Goal: Check status: Check status

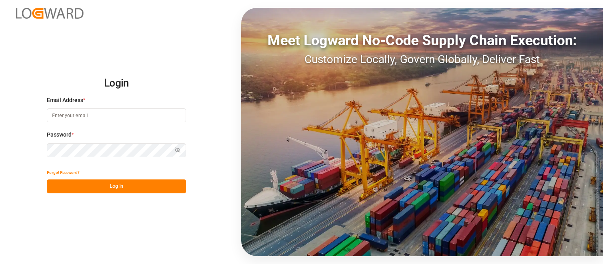
click at [102, 115] on input at bounding box center [116, 116] width 139 height 14
type input "[PERSON_NAME][EMAIL_ADDRESS][PERSON_NAME][DOMAIN_NAME]"
click at [141, 182] on button "Log In" at bounding box center [116, 187] width 139 height 14
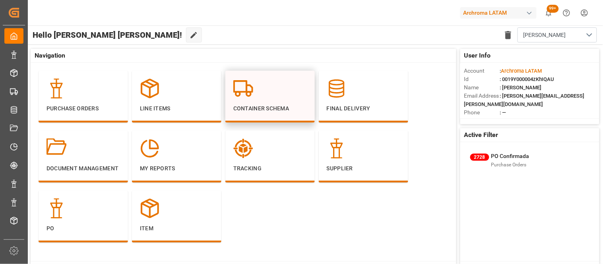
click at [236, 93] on circle at bounding box center [238, 94] width 4 height 4
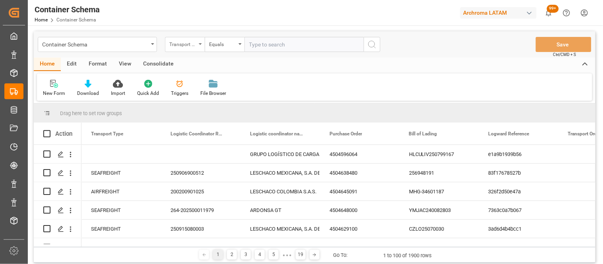
click at [195, 45] on div "Transport Type" at bounding box center [182, 43] width 27 height 9
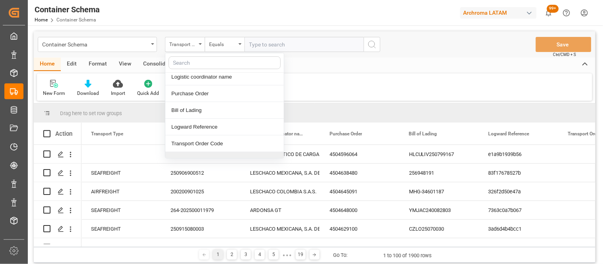
scroll to position [38, 0]
click at [219, 130] on div "Logward Reference" at bounding box center [224, 127] width 119 height 17
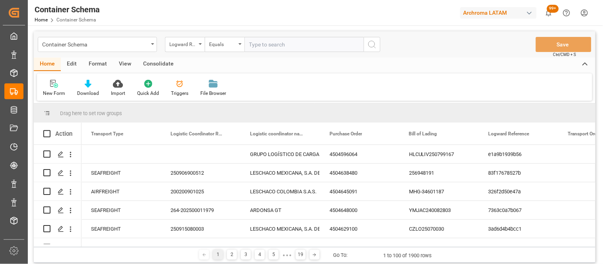
click at [272, 52] on div "Container Schema Logward Reference Equals Save Ctrl/CMD + S" at bounding box center [315, 44] width 562 height 26
click at [285, 41] on input "text" at bounding box center [304, 44] width 119 height 15
paste input "045d2af57f13"
type input "045d2af57f13"
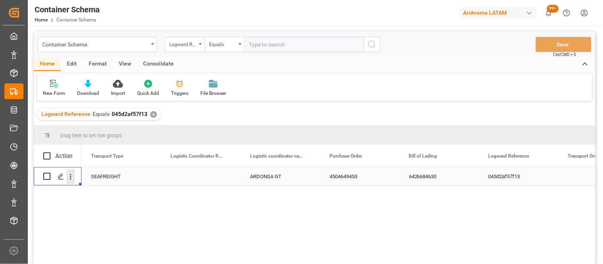
click at [70, 181] on button "open menu" at bounding box center [70, 176] width 8 height 15
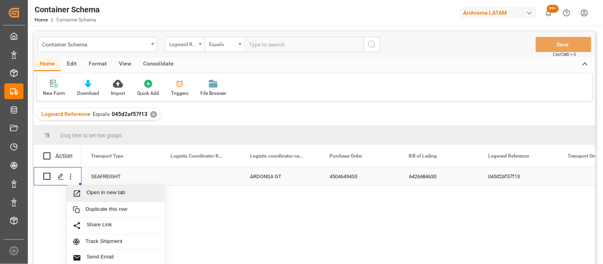
click at [85, 194] on span "Press SPACE to select this row." at bounding box center [80, 194] width 14 height 8
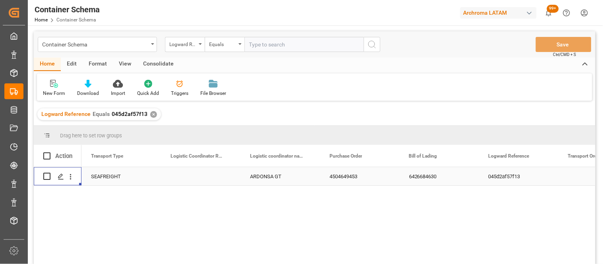
click at [585, 13] on html "Created by potrace 1.15, written by [PERSON_NAME] [DATE]-[DATE] Created by potr…" at bounding box center [301, 132] width 603 height 264
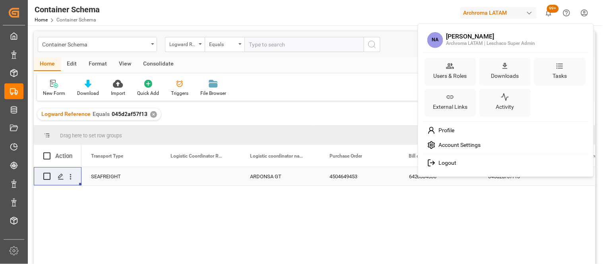
click at [513, 16] on html "Created by potrace 1.15, written by [PERSON_NAME] [DATE]-[DATE] Created by potr…" at bounding box center [301, 132] width 603 height 264
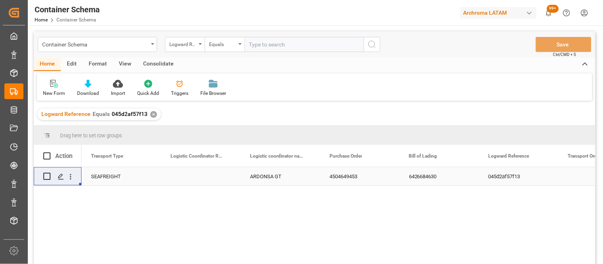
click at [534, 11] on div "Archroma LATAM" at bounding box center [498, 13] width 76 height 12
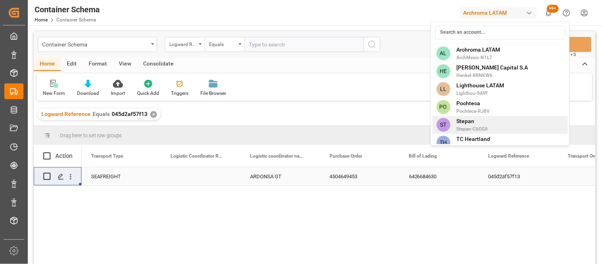
click at [472, 129] on span "Stepan-C6OGII" at bounding box center [472, 129] width 31 height 7
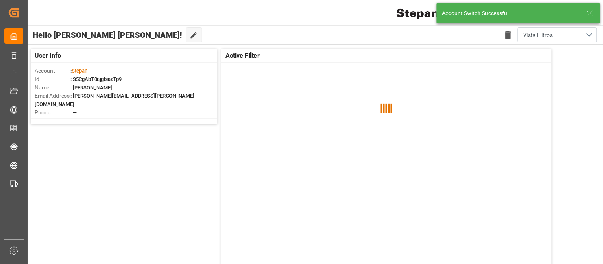
click at [593, 13] on icon at bounding box center [590, 13] width 10 height 10
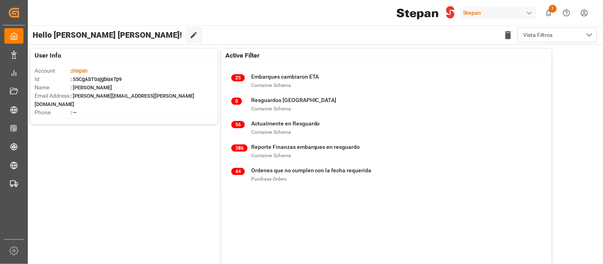
click at [586, 13] on html "Created by potrace 1.15, written by [PERSON_NAME] [DATE]-[DATE] Created by potr…" at bounding box center [301, 132] width 603 height 264
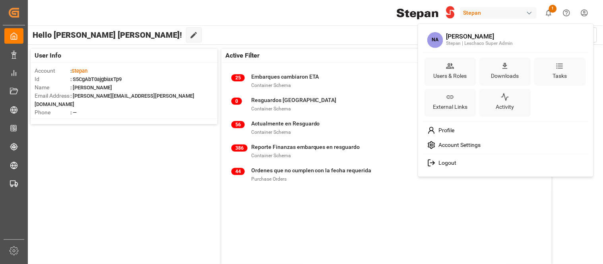
click at [582, 14] on html "Created by potrace 1.15, written by [PERSON_NAME] [DATE]-[DATE] Created by potr…" at bounding box center [301, 132] width 603 height 264
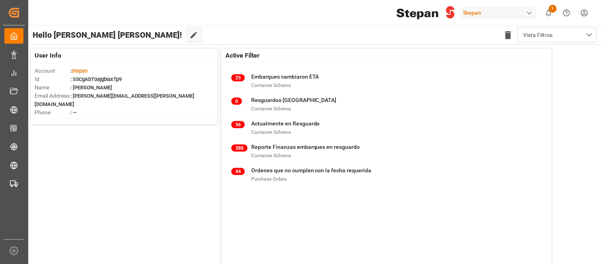
click at [582, 14] on html "Created by potrace 1.15, written by [PERSON_NAME] [DATE]-[DATE] Created by potr…" at bounding box center [301, 132] width 603 height 264
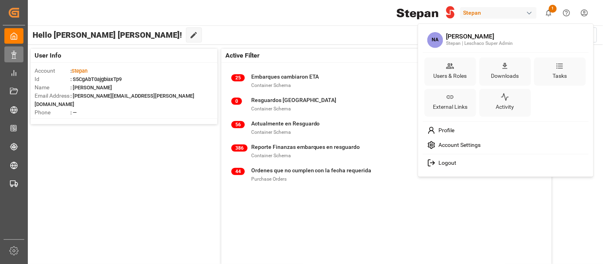
click at [14, 58] on html "Created by potrace 1.15, written by [PERSON_NAME] [DATE]-[DATE] Created by potr…" at bounding box center [301, 132] width 603 height 264
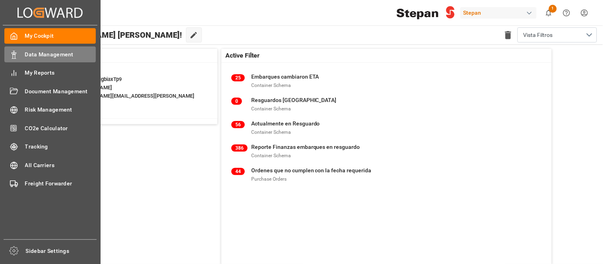
click at [28, 57] on span "Data Management" at bounding box center [60, 55] width 71 height 8
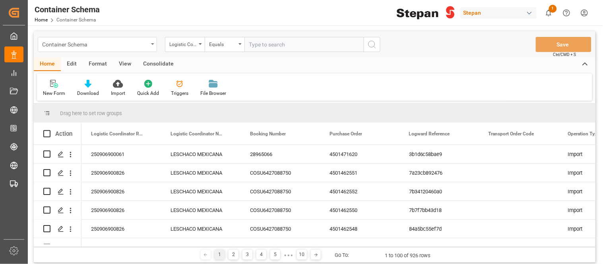
click at [137, 48] on div "Container Schema" at bounding box center [95, 44] width 106 height 10
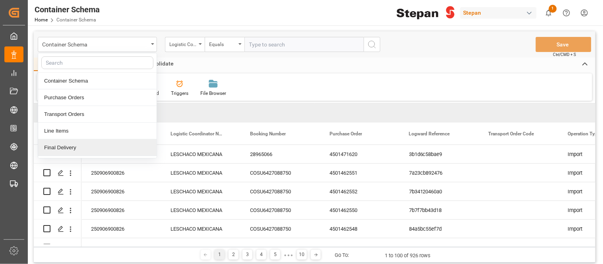
click at [65, 142] on div "Final Delivery" at bounding box center [97, 148] width 119 height 17
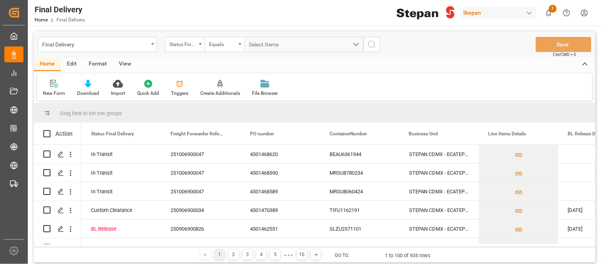
click at [73, 64] on div "Edit" at bounding box center [72, 65] width 22 height 14
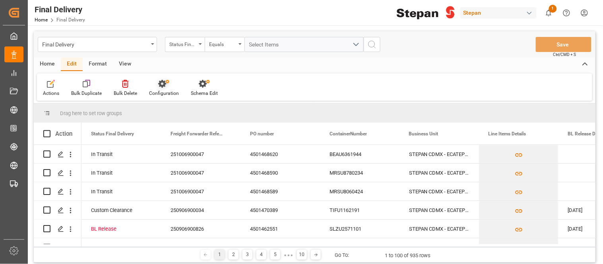
click at [161, 90] on div "Configuration" at bounding box center [164, 93] width 30 height 7
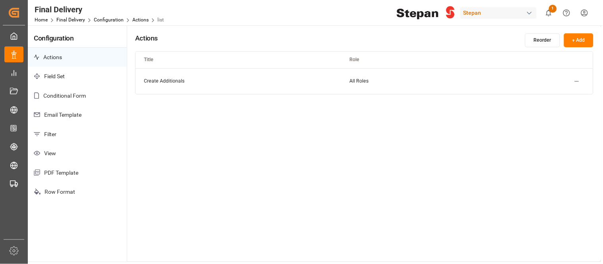
click at [71, 112] on p "Email Template" at bounding box center [77, 114] width 99 height 19
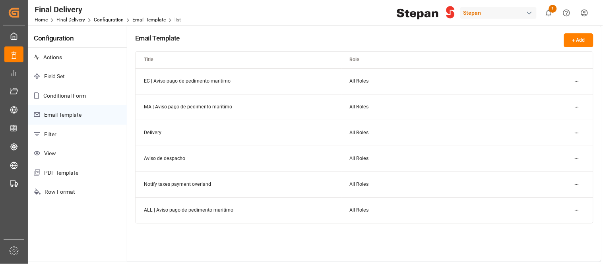
click at [577, 105] on html "Created by potrace 1.15, written by [PERSON_NAME] [DATE]-[DATE] Created by potr…" at bounding box center [301, 132] width 603 height 264
click at [555, 125] on div "Edit" at bounding box center [563, 123] width 41 height 11
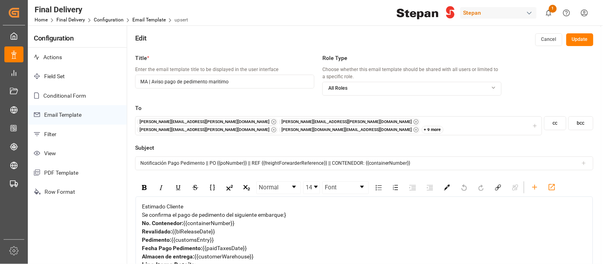
click at [454, 125] on div "[PERSON_NAME][EMAIL_ADDRESS][PERSON_NAME][DOMAIN_NAME] [PERSON_NAME][DOMAIN_NAM…" at bounding box center [339, 127] width 404 height 16
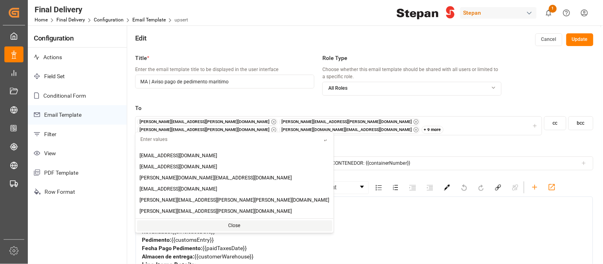
click at [425, 126] on div "+ 9 more" at bounding box center [433, 130] width 22 height 8
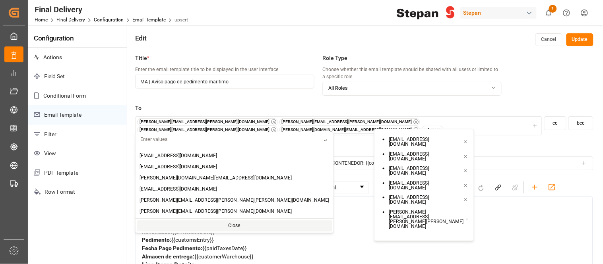
scroll to position [1, 0]
click at [534, 103] on div "Title * Enter the email template title to be displayed in the user interface MA…" at bounding box center [364, 182] width 474 height 264
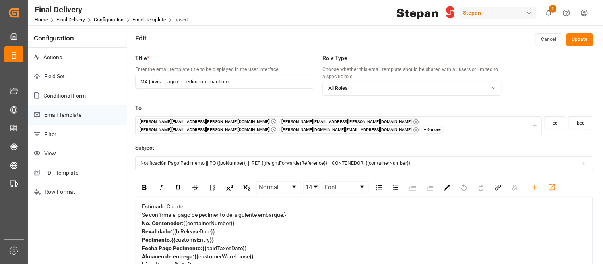
click at [550, 41] on button "Cancel" at bounding box center [549, 39] width 27 height 13
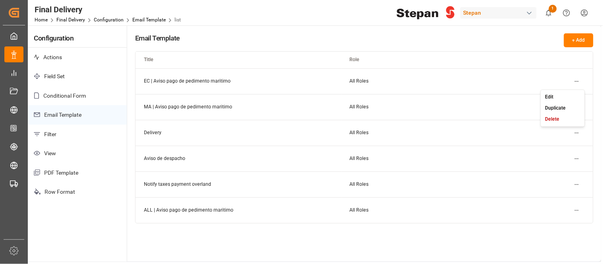
click at [579, 80] on html "Created by potrace 1.15, written by [PERSON_NAME] [DATE]-[DATE] Created by potr…" at bounding box center [301, 132] width 603 height 264
click at [554, 98] on div "Edit" at bounding box center [563, 96] width 41 height 11
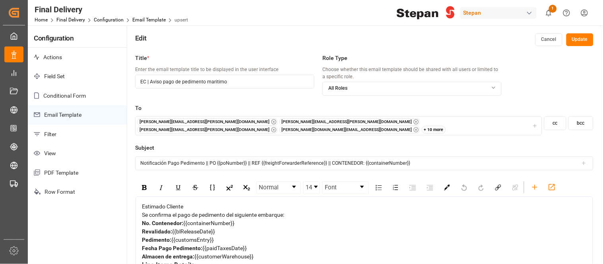
click at [431, 126] on div "+ 10 more" at bounding box center [434, 130] width 25 height 8
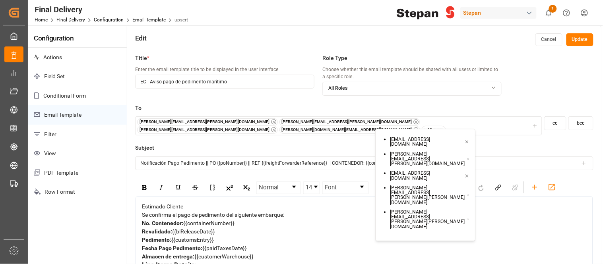
click at [468, 193] on icon at bounding box center [469, 196] width 2 height 6
click at [577, 41] on button "Update" at bounding box center [580, 39] width 27 height 13
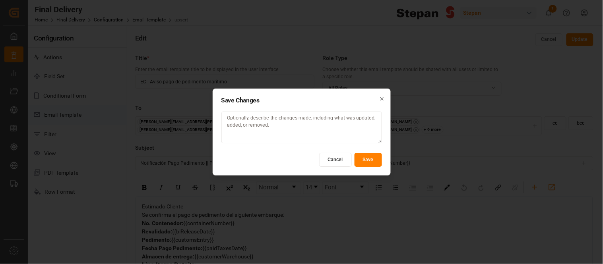
click at [371, 163] on button "Save" at bounding box center [368, 160] width 27 height 14
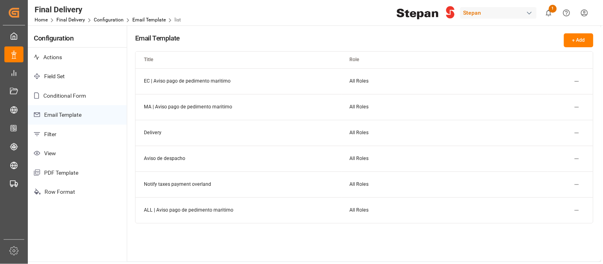
click at [577, 78] on html "Created by potrace 1.15, written by [PERSON_NAME] [DATE]-[DATE] Created by potr…" at bounding box center [301, 132] width 603 height 264
click at [557, 97] on div "Edit" at bounding box center [563, 96] width 41 height 11
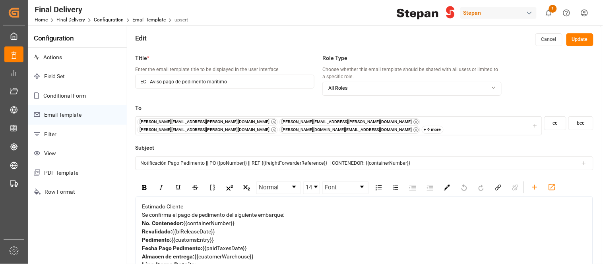
click at [430, 126] on div "+ 9 more" at bounding box center [433, 130] width 22 height 8
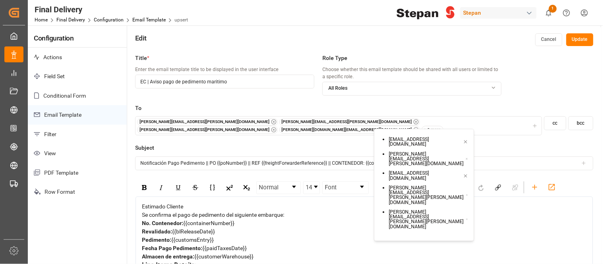
scroll to position [1, 0]
click at [463, 257] on small "[EMAIL_ADDRESS][DOMAIN_NAME]" at bounding box center [426, 262] width 74 height 10
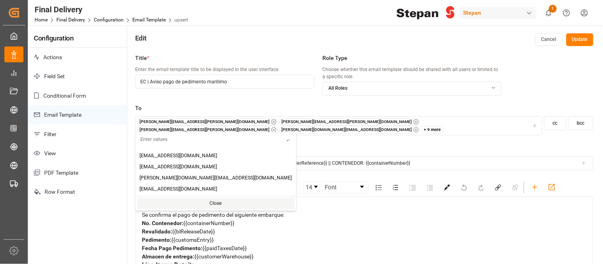
click at [422, 126] on div "+ 9 more" at bounding box center [433, 130] width 22 height 8
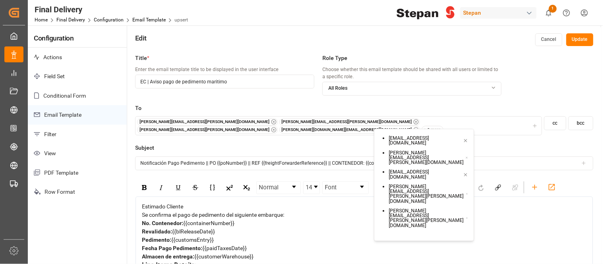
click at [480, 120] on div "[PERSON_NAME][EMAIL_ADDRESS][PERSON_NAME][DOMAIN_NAME] [PERSON_NAME][DOMAIN_NAM…" at bounding box center [339, 127] width 404 height 16
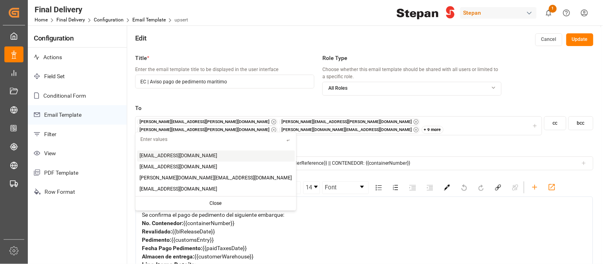
click at [424, 126] on div "+ 9 more" at bounding box center [433, 130] width 22 height 8
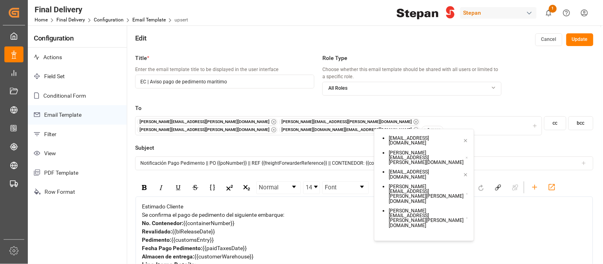
scroll to position [0, 0]
click at [543, 136] on div "To [PERSON_NAME][EMAIL_ADDRESS][PERSON_NAME][DOMAIN_NAME] [PERSON_NAME][DOMAIN_…" at bounding box center [364, 124] width 458 height 40
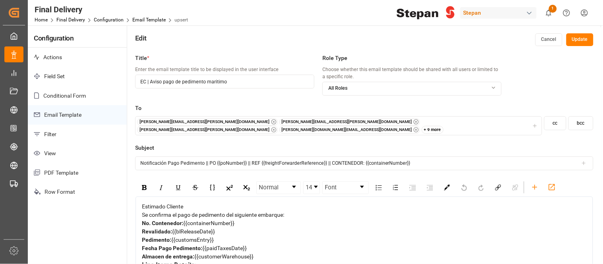
click at [429, 126] on div "+ 9 more" at bounding box center [433, 130] width 22 height 8
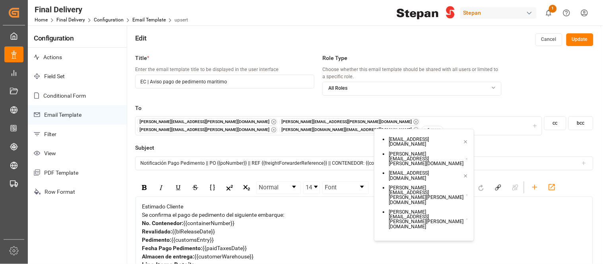
click at [394, 258] on small "[EMAIL_ADDRESS][DOMAIN_NAME]" at bounding box center [426, 263] width 74 height 10
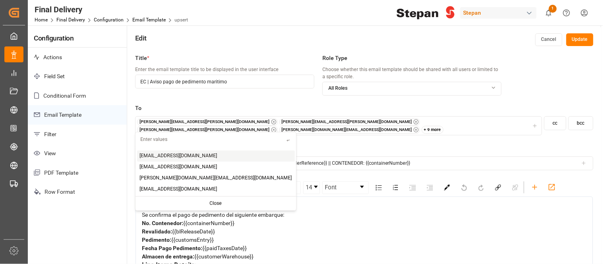
click at [394, 203] on div "Estimado Cliente" at bounding box center [364, 207] width 445 height 8
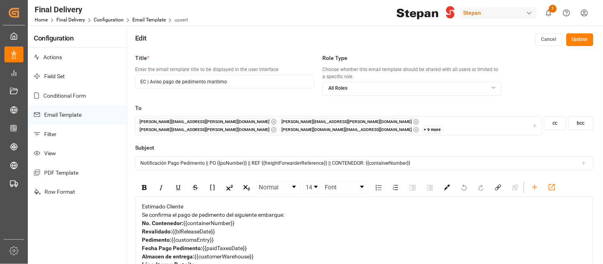
click at [394, 203] on div "Estimado Cliente" at bounding box center [364, 207] width 445 height 8
click at [431, 126] on div "+ 9 more" at bounding box center [433, 130] width 22 height 8
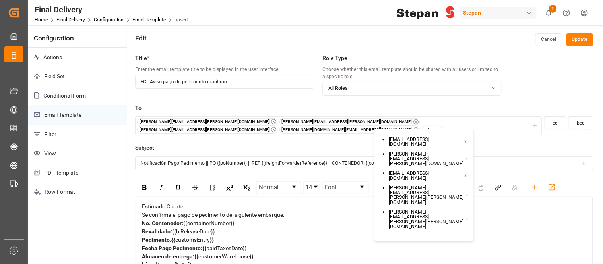
click at [462, 258] on small "[EMAIL_ADDRESS][DOMAIN_NAME]" at bounding box center [426, 263] width 74 height 10
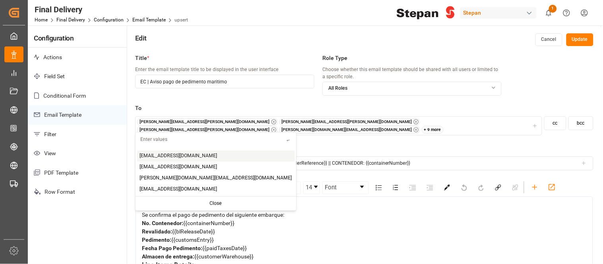
click at [425, 126] on div "+ 9 more" at bounding box center [433, 130] width 22 height 8
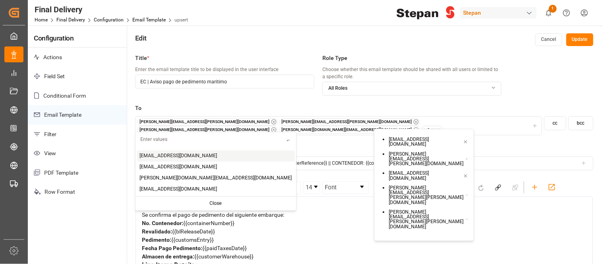
click at [447, 124] on div "[PERSON_NAME][EMAIL_ADDRESS][PERSON_NAME][DOMAIN_NAME] [PERSON_NAME][DOMAIN_NAM…" at bounding box center [339, 127] width 404 height 16
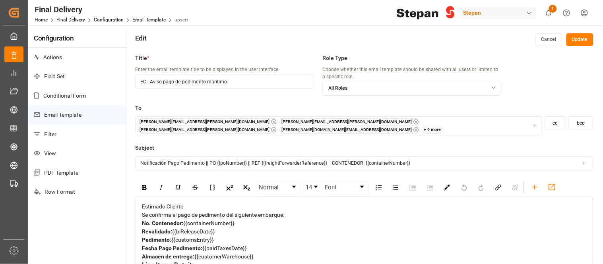
click at [426, 126] on div "+ 9 more" at bounding box center [433, 130] width 22 height 8
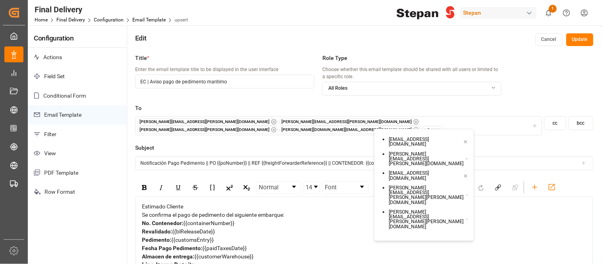
click at [464, 201] on ul "[EMAIL_ADDRESS][DOMAIN_NAME] [DOMAIN_NAME][EMAIL_ADDRESS][PERSON_NAME][DOMAIN_N…" at bounding box center [426, 182] width 96 height 100
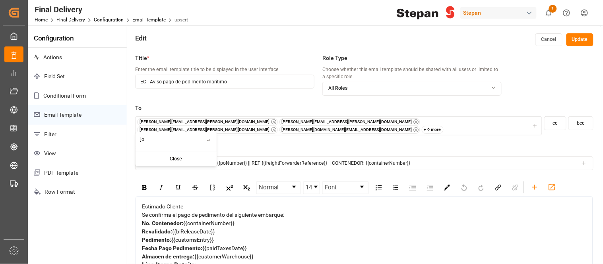
type input "j"
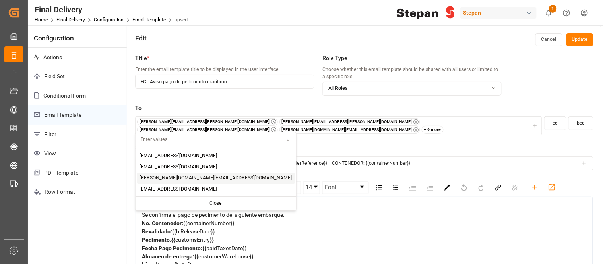
click at [422, 127] on div "+ 9 more" at bounding box center [433, 130] width 22 height 8
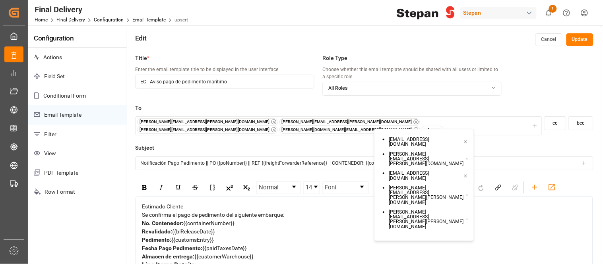
click at [585, 40] on button "Update" at bounding box center [580, 39] width 27 height 13
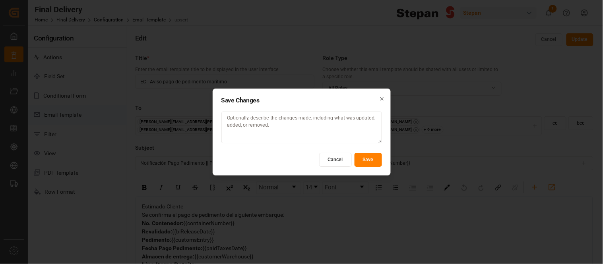
click at [371, 162] on button "Save" at bounding box center [368, 160] width 27 height 14
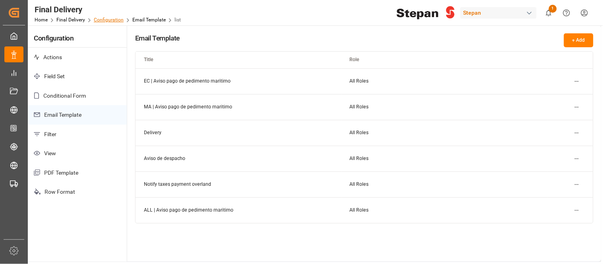
click at [99, 17] on link "Configuration" at bounding box center [109, 20] width 30 height 6
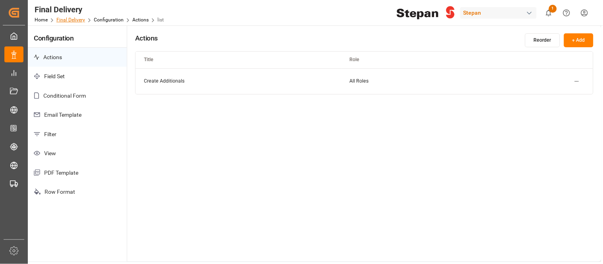
click at [77, 20] on link "Final Delivery" at bounding box center [70, 20] width 29 height 6
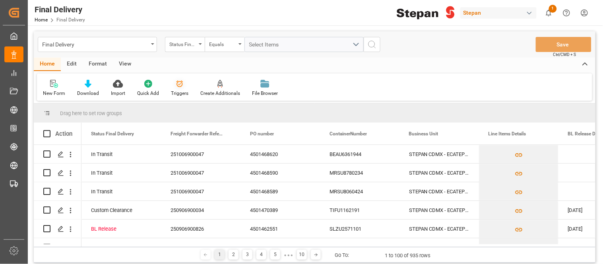
click at [180, 89] on div "Triggers" at bounding box center [179, 88] width 29 height 17
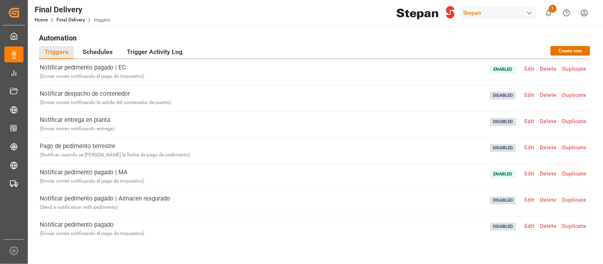
click at [526, 68] on span "Edit" at bounding box center [530, 69] width 16 height 6
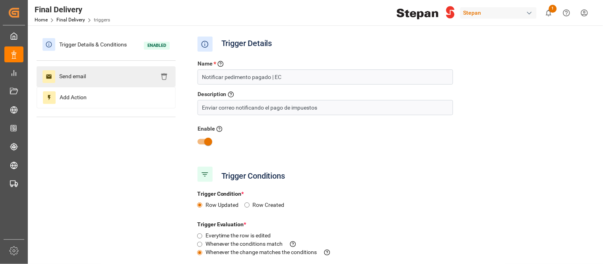
click at [99, 82] on div "Send email" at bounding box center [106, 76] width 139 height 21
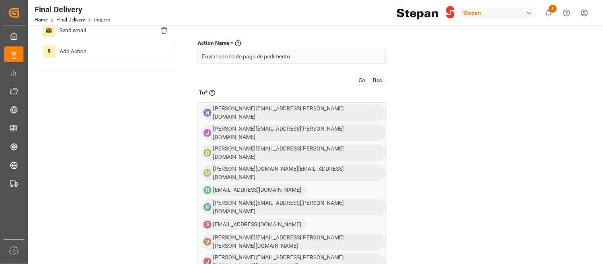
scroll to position [62, 0]
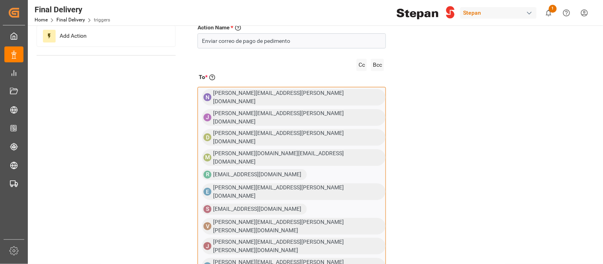
click at [308, 197] on div "N [PERSON_NAME][EMAIL_ADDRESS][PERSON_NAME][DOMAIN_NAME] [PERSON_NAME] [PERSON_…" at bounding box center [292, 218] width 189 height 262
click at [315, 199] on div "N [PERSON_NAME][EMAIL_ADDRESS][PERSON_NAME][DOMAIN_NAME] [PERSON_NAME] [PERSON_…" at bounding box center [292, 218] width 189 height 262
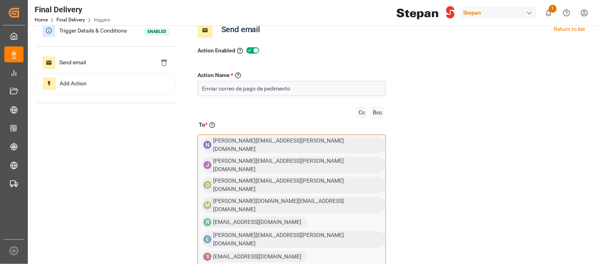
scroll to position [0, 0]
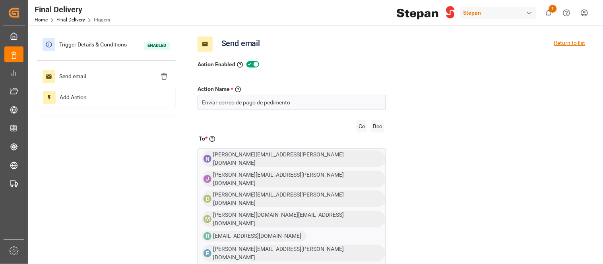
click at [565, 42] on div "Return to list" at bounding box center [569, 44] width 31 height 15
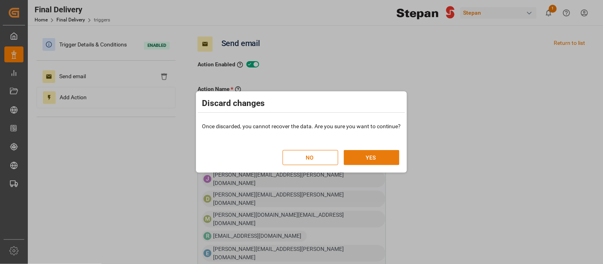
click at [385, 158] on button "YES" at bounding box center [372, 157] width 56 height 15
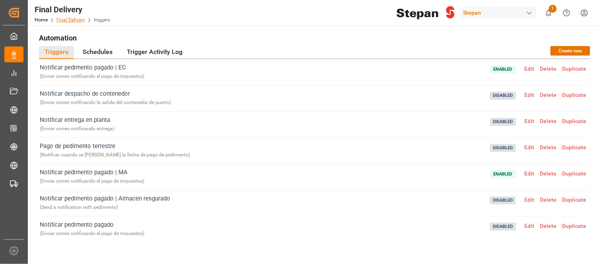
click at [72, 18] on link "Final Delivery" at bounding box center [70, 20] width 29 height 6
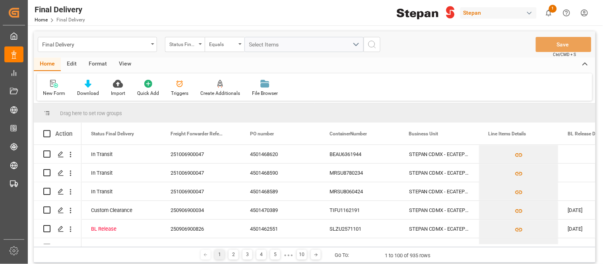
click at [72, 62] on div "Edit" at bounding box center [72, 65] width 22 height 14
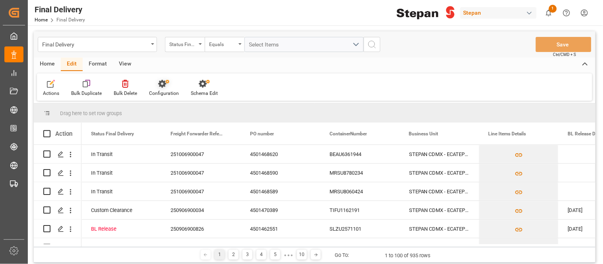
click at [163, 91] on div "Configuration" at bounding box center [164, 93] width 30 height 7
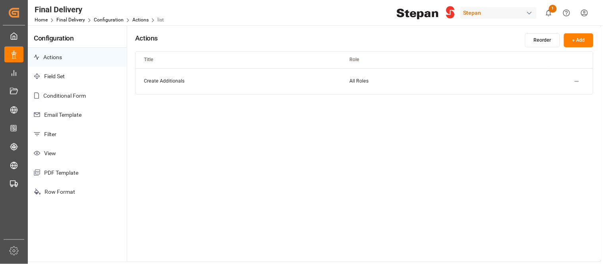
click at [65, 114] on p "Email Template" at bounding box center [77, 114] width 99 height 19
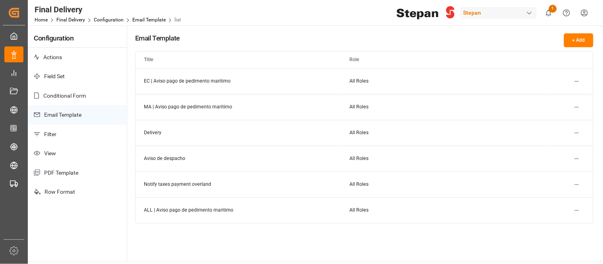
click at [579, 81] on html "Created by potrace 1.15, written by [PERSON_NAME] [DATE]-[DATE] Created by potr…" at bounding box center [301, 132] width 603 height 264
click at [559, 97] on div "Edit" at bounding box center [563, 96] width 41 height 11
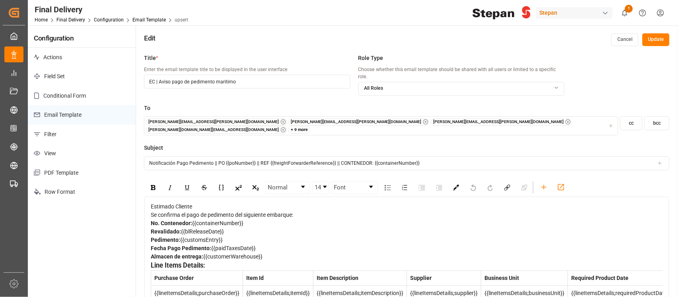
drag, startPoint x: 590, startPoint y: 0, endPoint x: 418, endPoint y: 133, distance: 217.4
click at [418, 144] on label "Subject" at bounding box center [406, 148] width 525 height 8
click at [311, 126] on div "+ 9 more" at bounding box center [299, 130] width 22 height 8
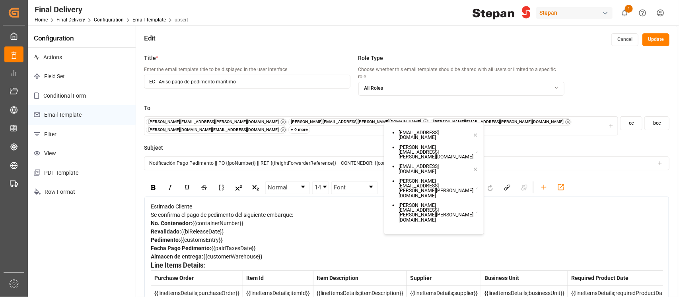
click at [472, 196] on ul "[EMAIL_ADDRESS][DOMAIN_NAME] [DOMAIN_NAME][EMAIL_ADDRESS][PERSON_NAME][DOMAIN_N…" at bounding box center [435, 176] width 96 height 100
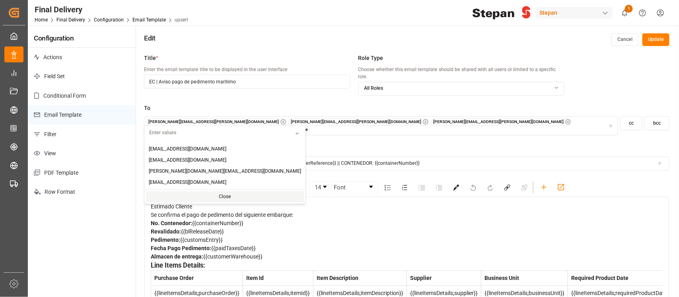
click at [431, 117] on button "[PERSON_NAME][EMAIL_ADDRESS][PERSON_NAME][DOMAIN_NAME] [PERSON_NAME][DOMAIN_NAM…" at bounding box center [381, 126] width 474 height 19
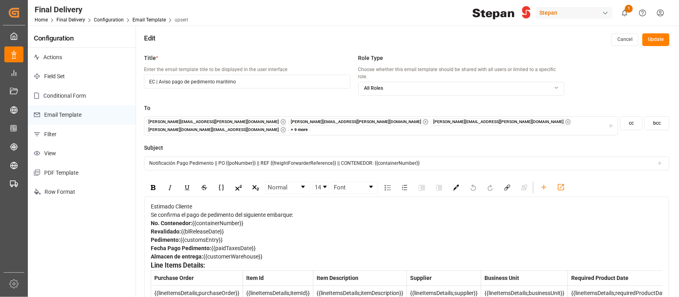
click at [431, 117] on button "[PERSON_NAME][EMAIL_ADDRESS][PERSON_NAME][DOMAIN_NAME] [PERSON_NAME][DOMAIN_NAM…" at bounding box center [381, 126] width 474 height 19
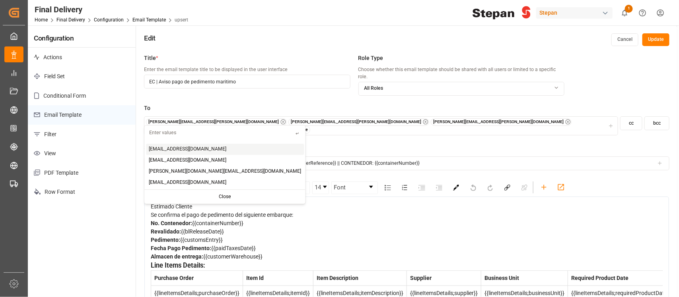
click at [311, 126] on div "+ 9 more" at bounding box center [299, 130] width 22 height 8
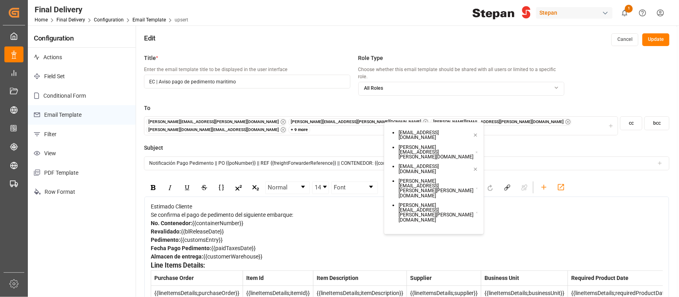
drag, startPoint x: 459, startPoint y: 189, endPoint x: 449, endPoint y: 185, distance: 11.3
click at [449, 185] on ul "[EMAIL_ADDRESS][DOMAIN_NAME] [DOMAIN_NAME][EMAIL_ADDRESS][PERSON_NAME][DOMAIN_N…" at bounding box center [435, 176] width 96 height 100
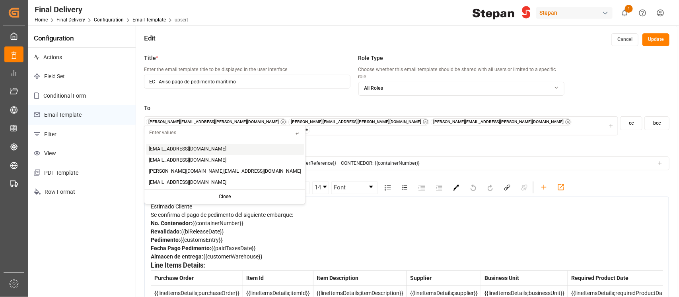
click at [477, 144] on label "Subject" at bounding box center [406, 148] width 525 height 8
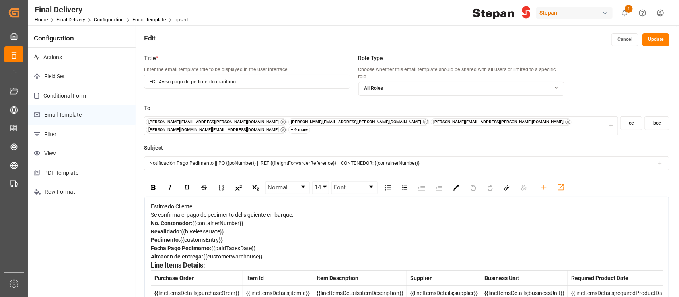
click at [603, 121] on button "cc" at bounding box center [631, 124] width 22 height 14
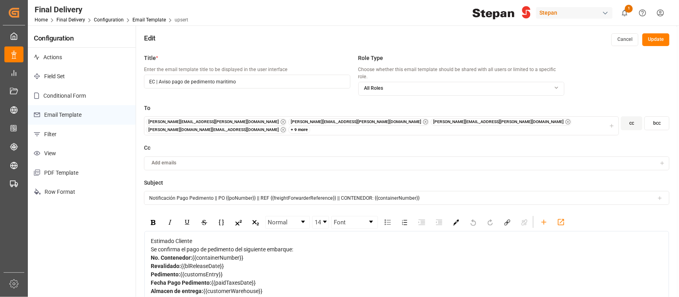
click at [603, 119] on button "bcc" at bounding box center [656, 124] width 25 height 14
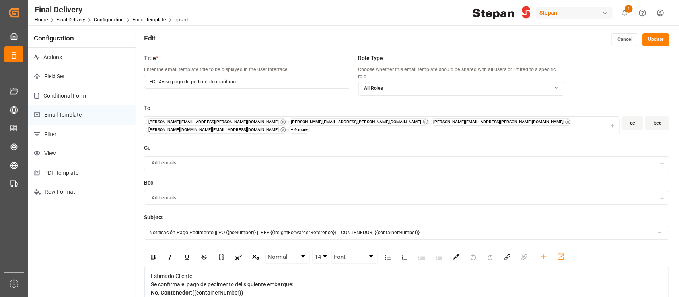
click at [603, 123] on icon "button" at bounding box center [613, 126] width 6 height 6
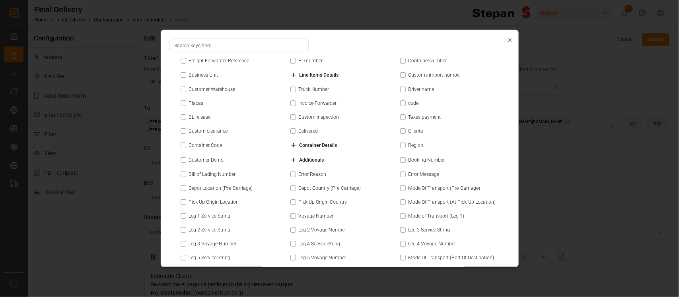
click at [508, 43] on button "Close" at bounding box center [510, 40] width 6 height 8
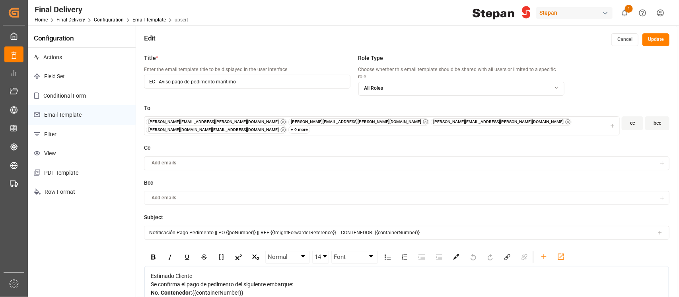
click at [603, 46] on button "Cancel" at bounding box center [624, 39] width 27 height 13
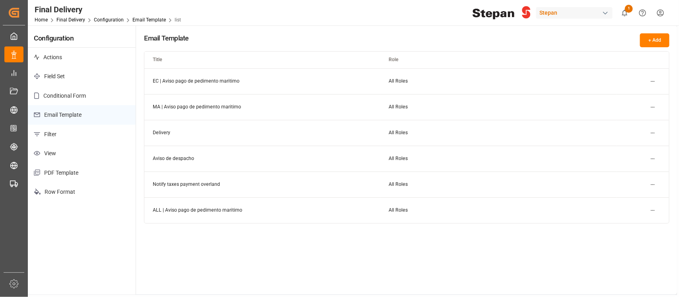
click at [603, 212] on html "Created by potrace 1.15, written by [PERSON_NAME] [DATE]-[DATE] Created by potr…" at bounding box center [339, 148] width 679 height 297
click at [603, 223] on div "Edit" at bounding box center [638, 226] width 41 height 11
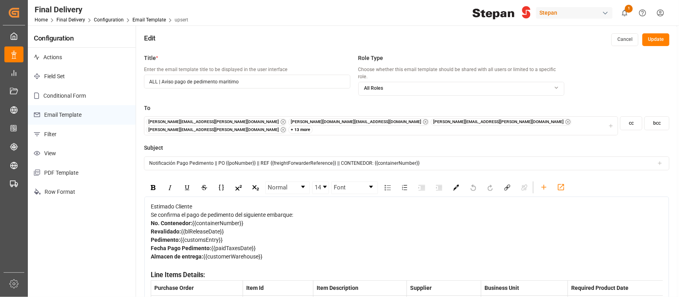
click at [313, 126] on div "+ 13 more" at bounding box center [300, 130] width 25 height 8
click at [284, 129] on icon "button" at bounding box center [283, 130] width 2 height 2
click at [313, 126] on div "+ 12 more" at bounding box center [300, 130] width 25 height 8
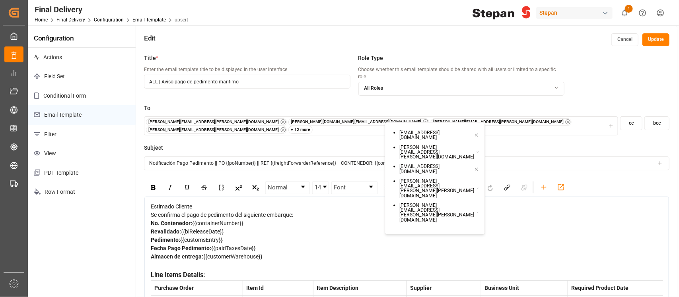
click at [477, 186] on icon at bounding box center [478, 189] width 2 height 6
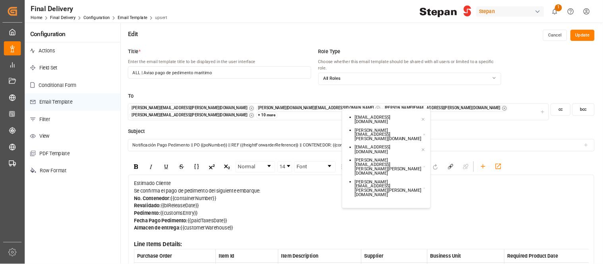
scroll to position [0, 0]
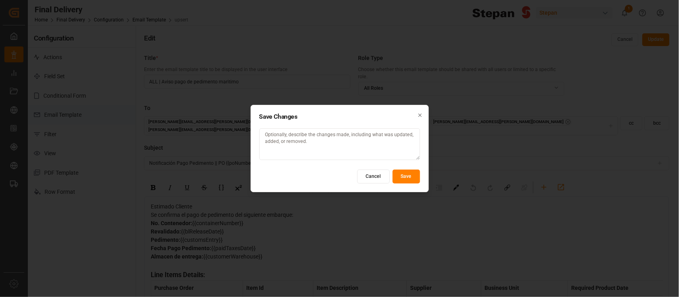
click at [406, 174] on button "Save" at bounding box center [405, 177] width 27 height 14
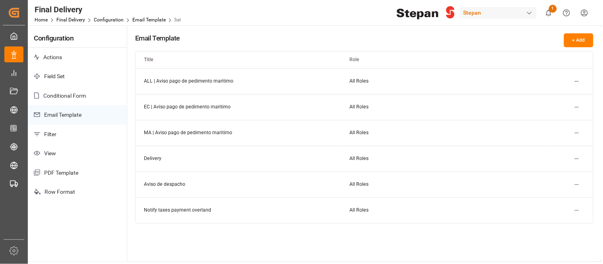
drag, startPoint x: 642, startPoint y: 0, endPoint x: 311, endPoint y: 16, distance: 331.2
click at [311, 16] on div "Final Delivery Home Final Delivery Configuration Email Template list Stepan 1 N…" at bounding box center [312, 12] width 581 height 25
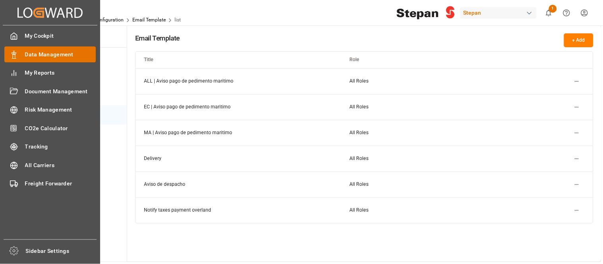
click at [14, 56] on icon at bounding box center [14, 55] width 8 height 8
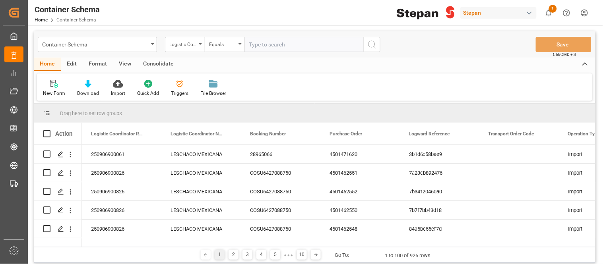
click at [71, 64] on div "Edit" at bounding box center [72, 65] width 22 height 14
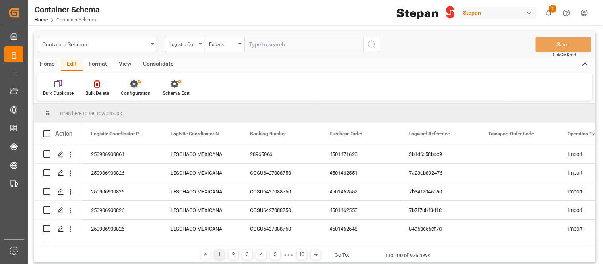
click at [133, 90] on div "Configuration" at bounding box center [136, 93] width 30 height 7
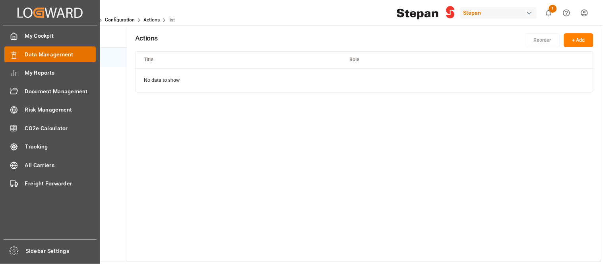
click at [25, 56] on span "Data Management" at bounding box center [60, 55] width 71 height 8
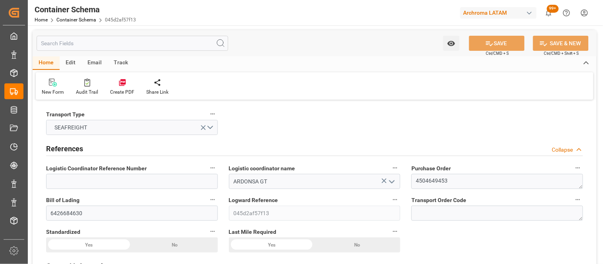
type input "0"
type input "1"
type input "10"
type input "10000"
type input "10080"
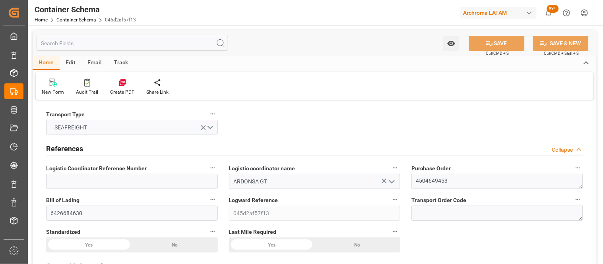
type input "Cosco"
type input "COSCO Shipping Co. Ltd."
type input "CNQDG"
type input "GTPRQ"
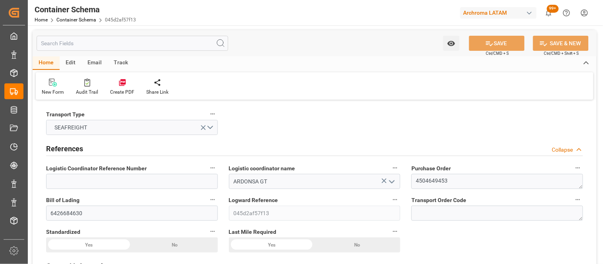
type input "9523093"
type input "20-08-2025 11:45"
type input "20-08-2025"
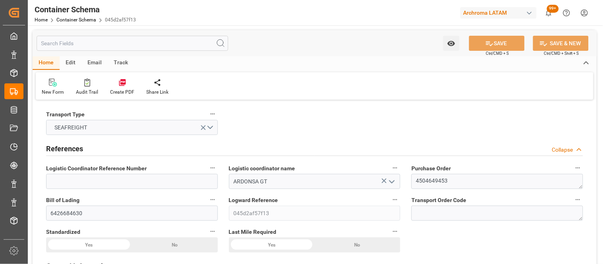
type input "[DATE]"
type input "14-08-2025 18:05"
type input "16-08-2025 06:30"
type input "16-08-2025 00:00"
type input "16-08-2025 00:07"
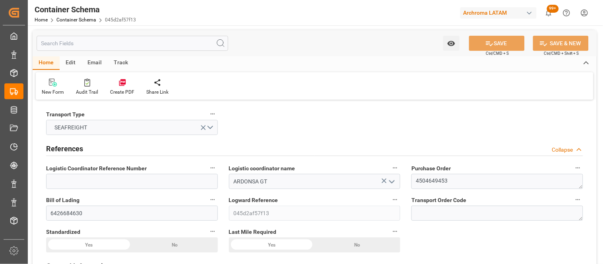
type input "05-10-2025 06:00"
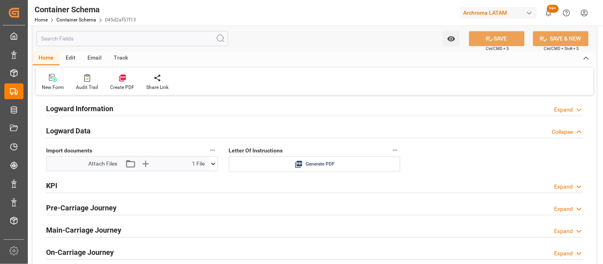
scroll to position [1269, 0]
click at [208, 166] on div "Attach Files Attach existing file Upload new file 1 File" at bounding box center [128, 163] width 163 height 14
click at [215, 166] on icon at bounding box center [213, 163] width 8 height 8
click at [208, 183] on div "PO 4504649453 25-183...chroma.pdf" at bounding box center [132, 178] width 171 height 14
click at [208, 179] on icon at bounding box center [209, 178] width 8 height 5
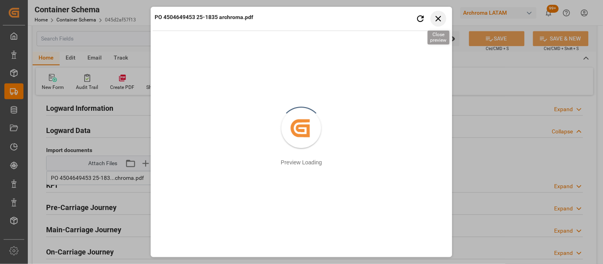
click at [439, 22] on icon "button" at bounding box center [438, 19] width 10 height 10
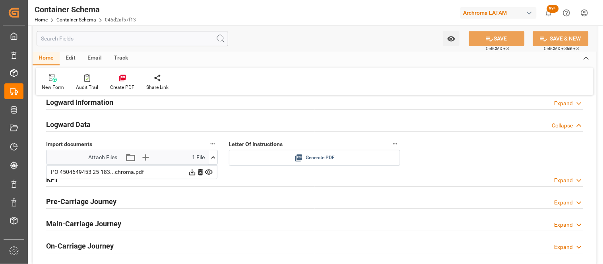
scroll to position [1305, 0]
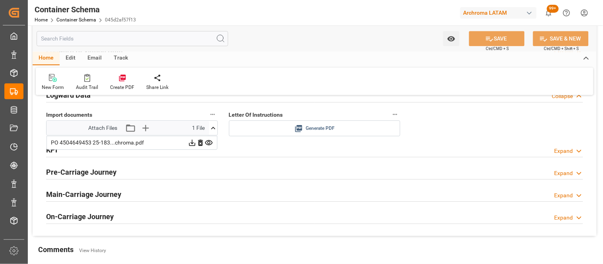
click at [317, 133] on span "Generate PDF" at bounding box center [320, 129] width 29 height 10
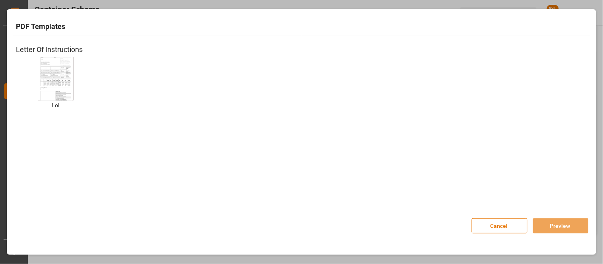
click at [49, 96] on img at bounding box center [56, 78] width 32 height 45
click at [43, 85] on img at bounding box center [56, 78] width 32 height 45
click at [54, 89] on img at bounding box center [56, 78] width 32 height 45
click at [562, 231] on button "Preview" at bounding box center [561, 226] width 56 height 15
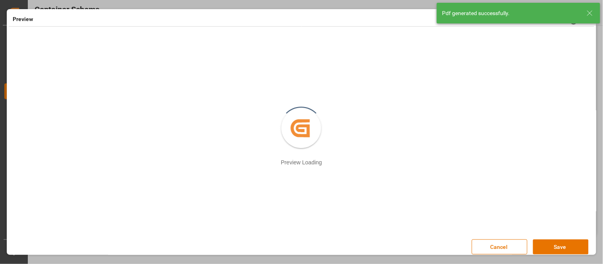
scroll to position [5, 0]
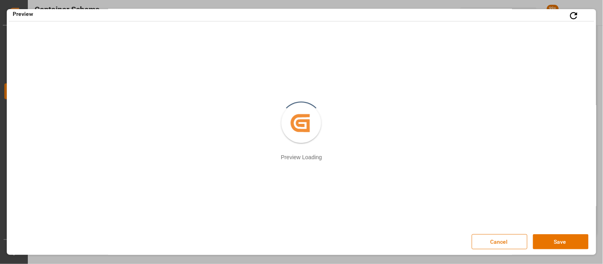
click at [514, 243] on button "Cancel" at bounding box center [500, 242] width 56 height 15
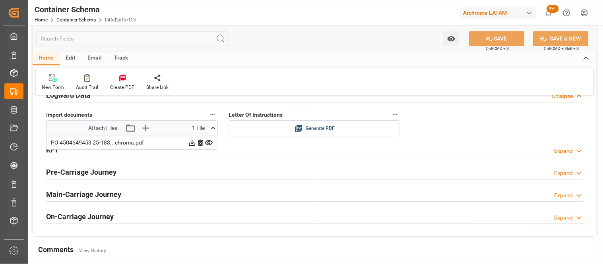
scroll to position [0, 0]
click at [585, 17] on html "Created by potrace 1.15, written by Peter Selinger 2001-2017 Created by potrace…" at bounding box center [301, 132] width 603 height 264
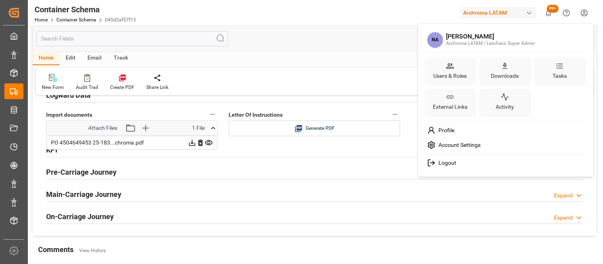
click at [522, 15] on html "Created by potrace 1.15, written by Peter Selinger 2001-2017 Created by potrace…" at bounding box center [301, 132] width 603 height 264
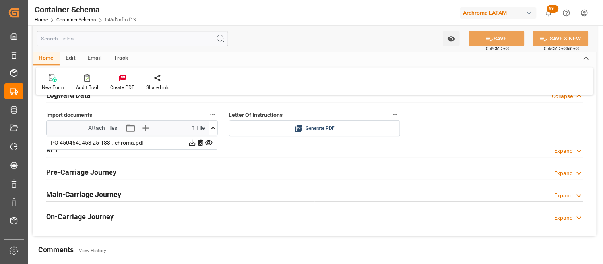
click at [522, 15] on div "Archroma LATAM" at bounding box center [498, 13] width 76 height 12
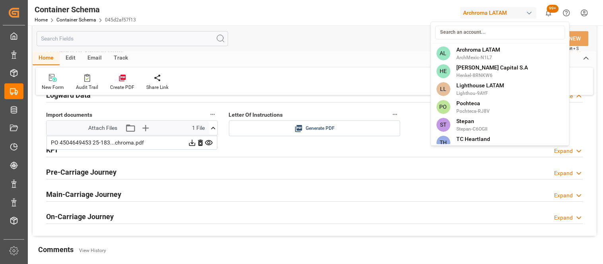
click at [532, 11] on html "Created by potrace 1.15, written by Peter Selinger 2001-2017 Created by potrace…" at bounding box center [301, 132] width 603 height 264
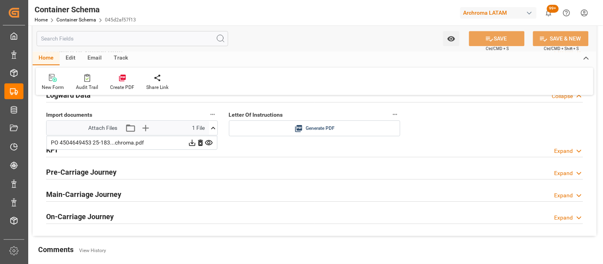
click at [532, 11] on div "button" at bounding box center [530, 13] width 8 height 8
